Goal: Register for event/course

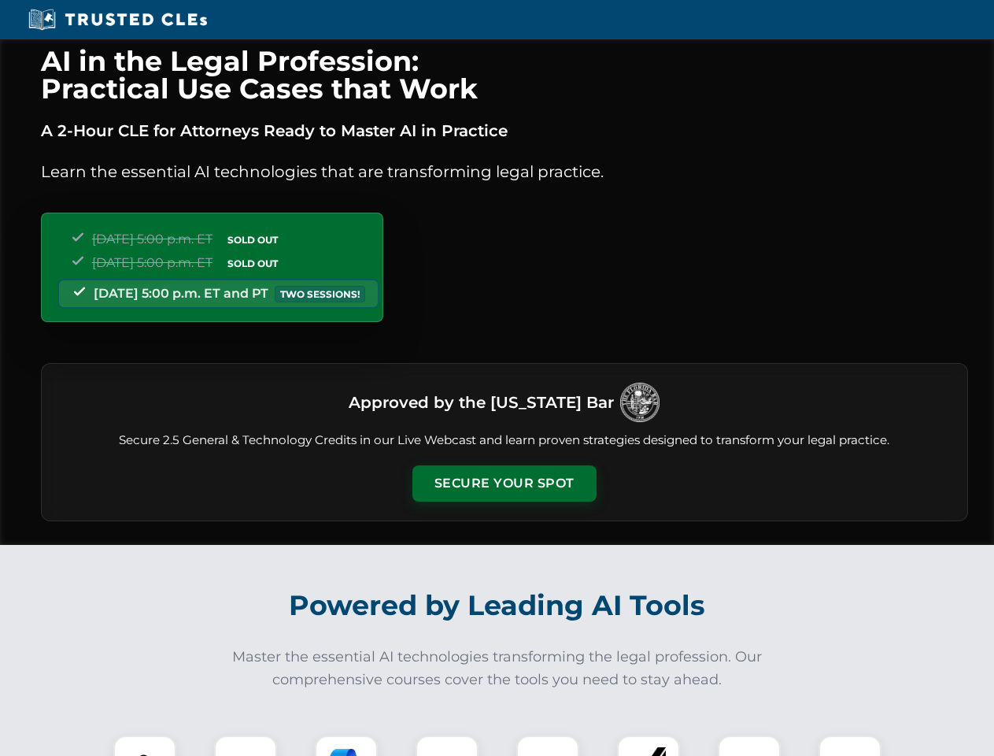
click at [504, 483] on button "Secure Your Spot" at bounding box center [504, 483] width 184 height 36
click at [145, 745] on img at bounding box center [145, 767] width 46 height 46
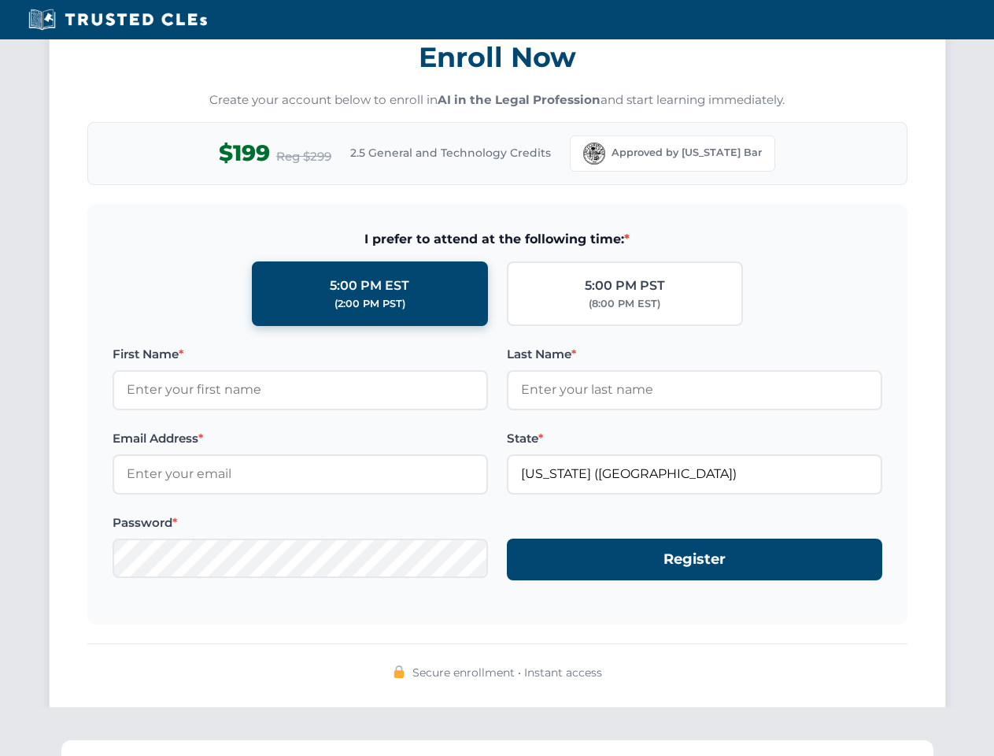
scroll to position [1545, 0]
